Goal: Task Accomplishment & Management: Manage account settings

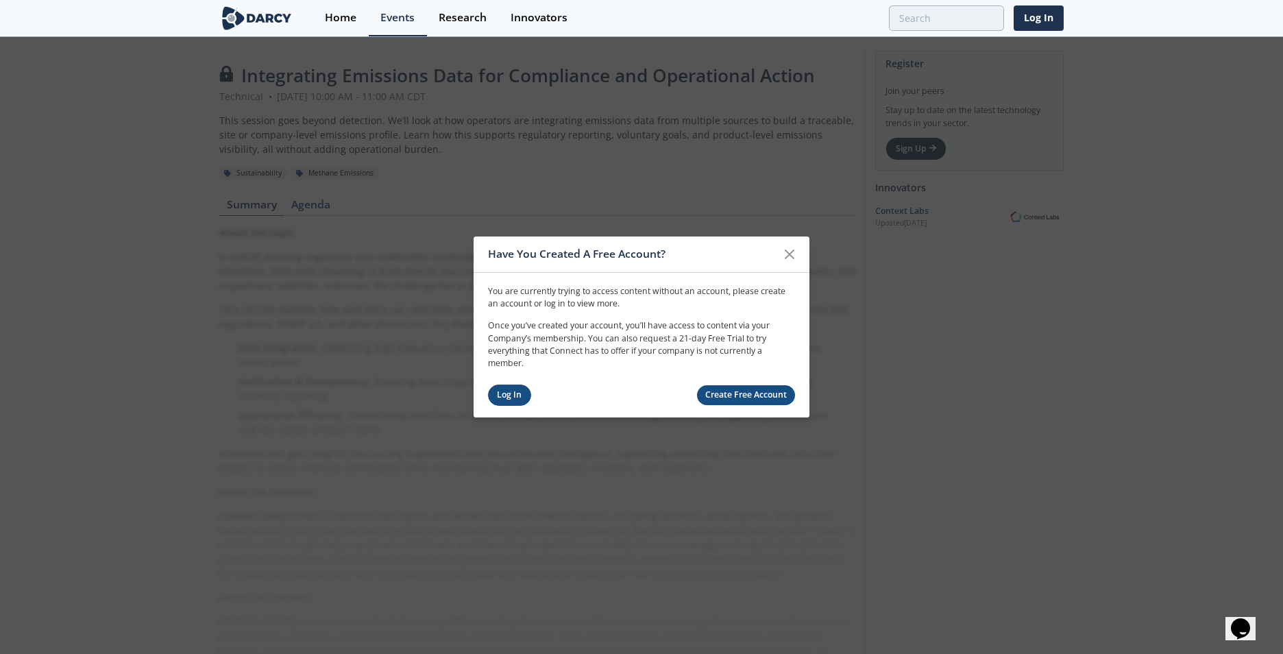
click at [503, 399] on link "Log In" at bounding box center [509, 394] width 43 height 21
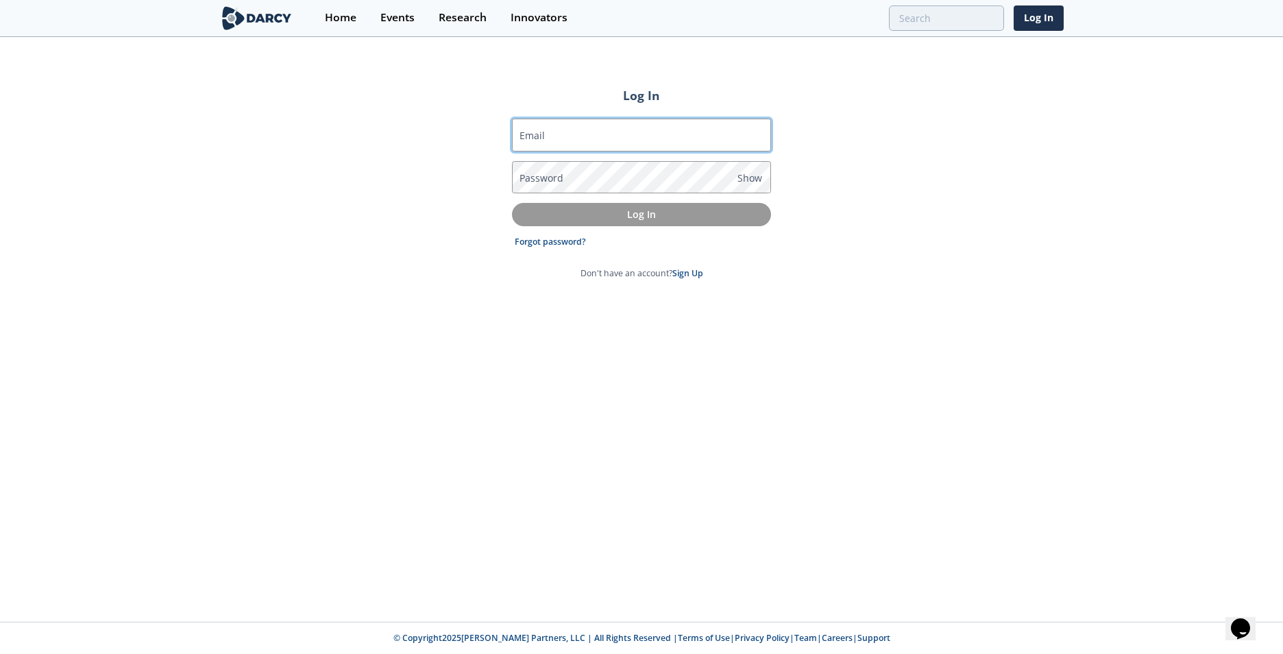
click at [543, 148] on div "Email" at bounding box center [641, 135] width 259 height 33
click at [543, 148] on input "a" at bounding box center [641, 135] width 259 height 33
type input "[PERSON_NAME][EMAIL_ADDRESS][DOMAIN_NAME]"
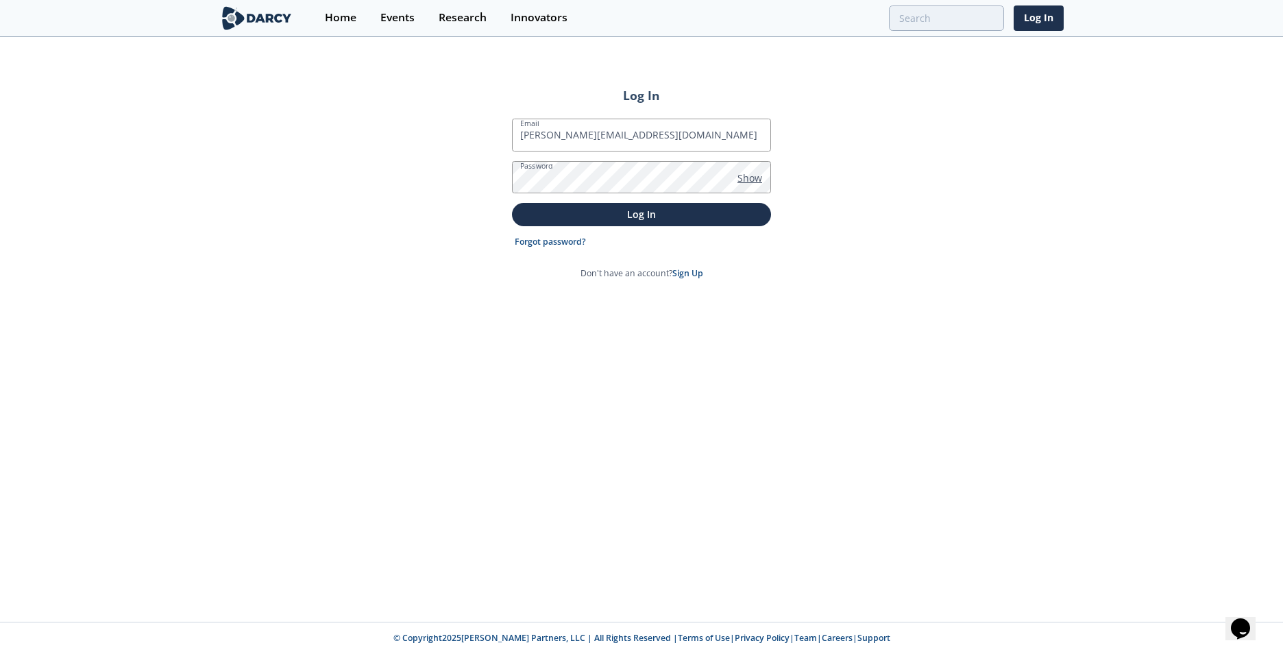
click at [754, 179] on span "Show" at bounding box center [749, 178] width 25 height 14
click at [664, 211] on p "Log In" at bounding box center [641, 214] width 240 height 14
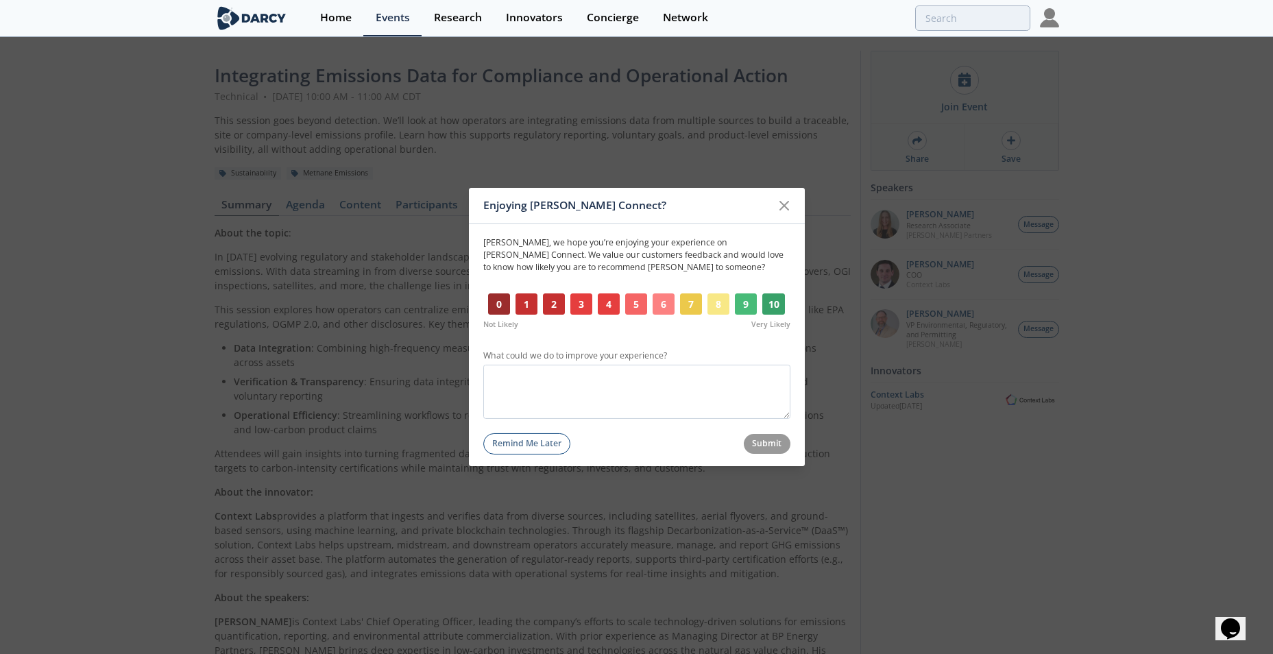
click at [723, 308] on button "8" at bounding box center [718, 304] width 23 height 22
click at [773, 445] on button "Submit" at bounding box center [767, 444] width 47 height 20
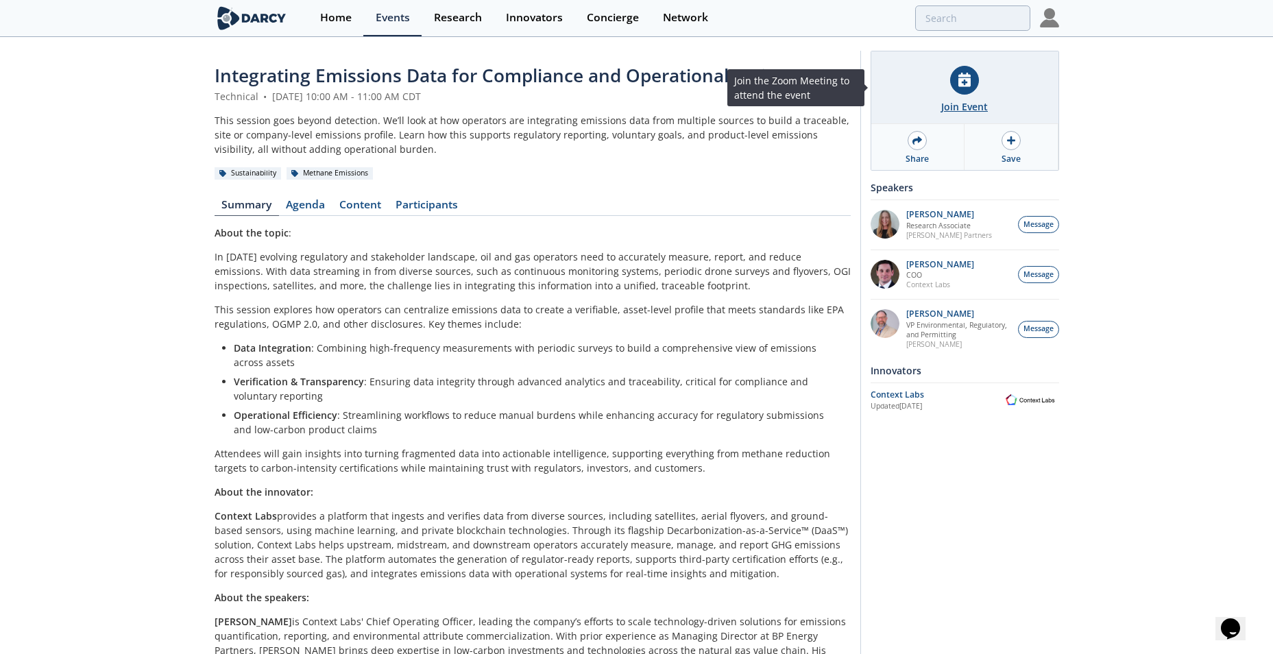
click at [963, 86] on icon at bounding box center [964, 80] width 12 height 14
